Goal: Check status: Check status

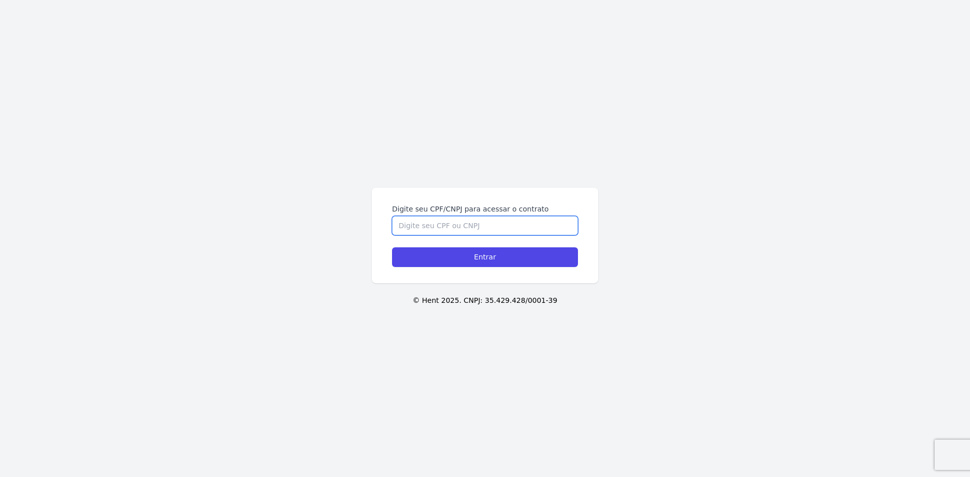
click at [452, 220] on input "Digite seu CPF/CNPJ para acessar o contrato" at bounding box center [485, 225] width 186 height 19
type input "05147822933"
click at [392, 247] on input "Entrar" at bounding box center [485, 257] width 186 height 20
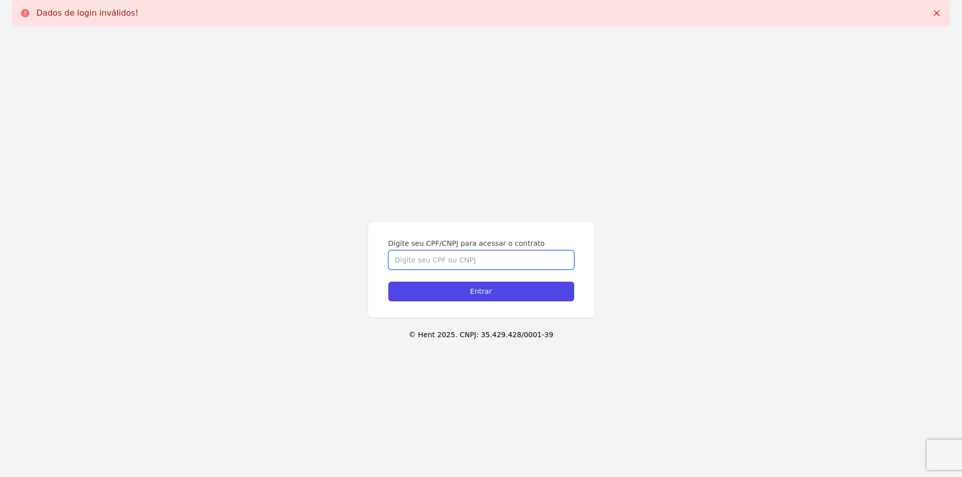
click at [510, 258] on input "Digite seu CPF/CNPJ para acessar o contrato" at bounding box center [481, 259] width 186 height 19
type input "05147822933"
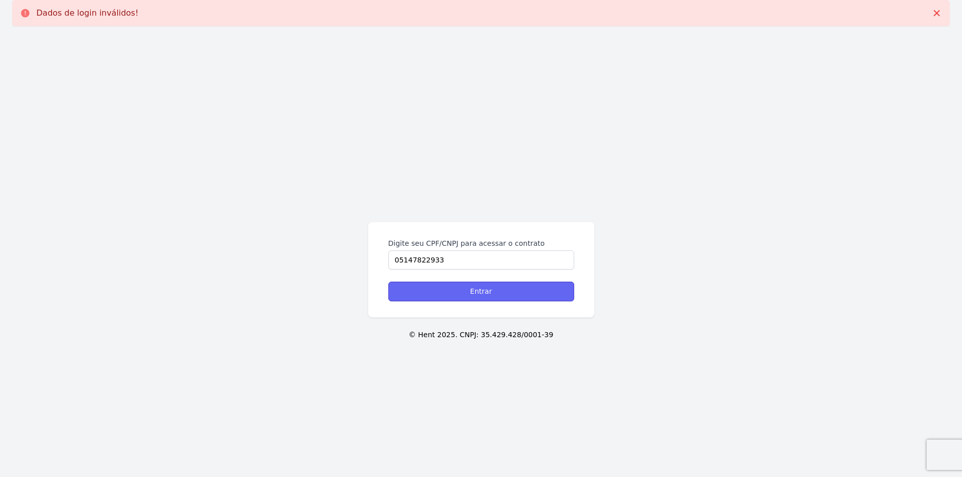
click at [489, 293] on input "Entrar" at bounding box center [481, 292] width 186 height 20
